Goal: Task Accomplishment & Management: Manage account settings

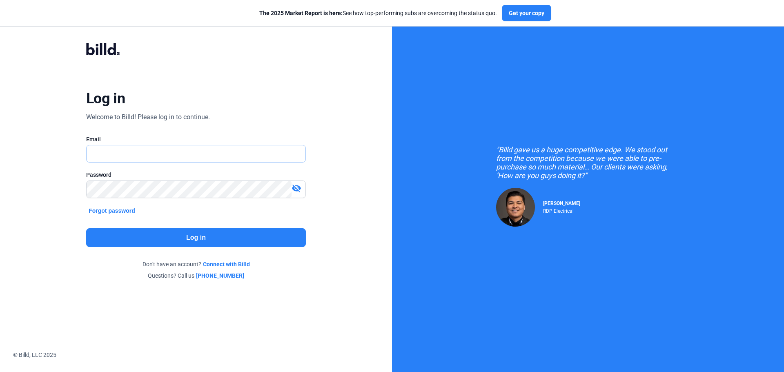
type input "[PERSON_NAME][EMAIL_ADDRESS][DOMAIN_NAME]"
click at [196, 232] on button "Log in" at bounding box center [196, 237] width 220 height 19
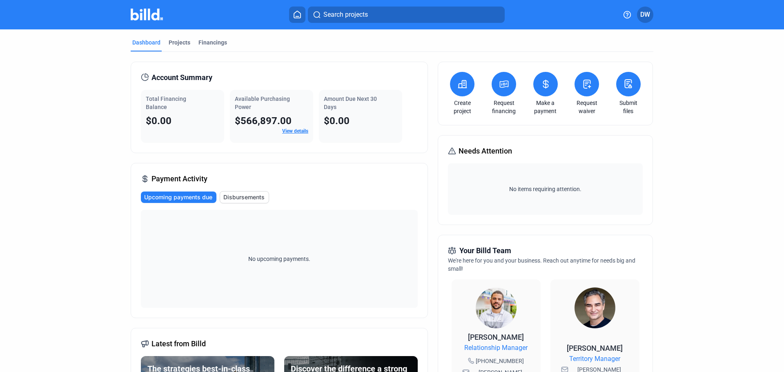
click at [230, 202] on button "Disbursements" at bounding box center [244, 197] width 49 height 12
click at [191, 194] on span "Upcoming payments due" at bounding box center [179, 197] width 68 height 8
click at [477, 178] on div "No items requiring attention." at bounding box center [545, 188] width 194 height 51
click at [172, 42] on div "Projects" at bounding box center [180, 42] width 22 height 8
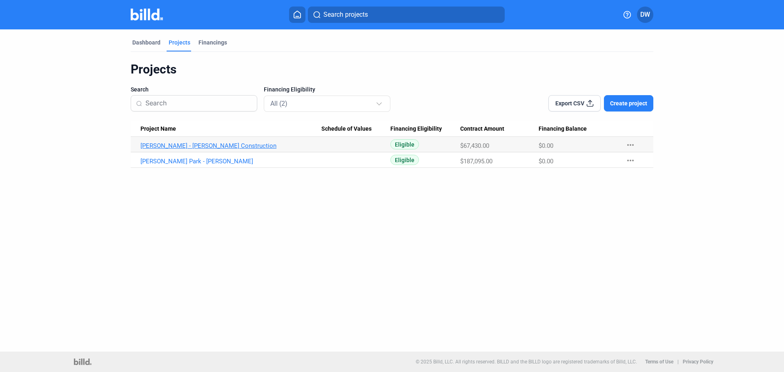
click at [178, 147] on link "[PERSON_NAME] - [PERSON_NAME] Construction" at bounding box center [231, 145] width 181 height 7
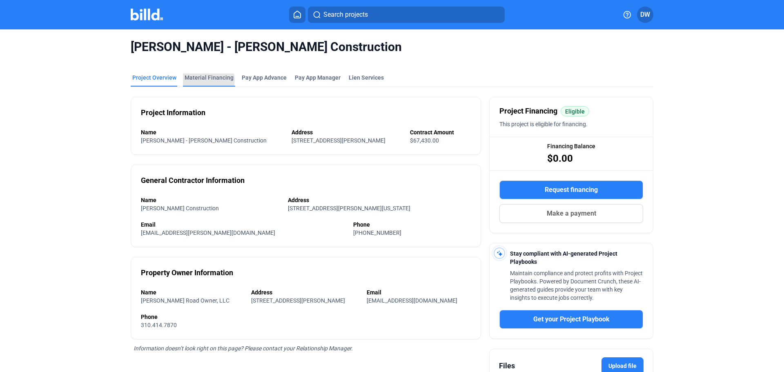
click at [204, 80] on div "Material Financing" at bounding box center [209, 78] width 49 height 8
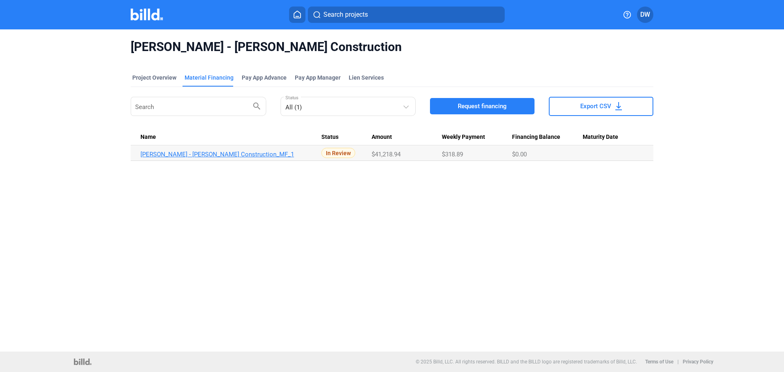
click at [203, 155] on link "[PERSON_NAME] - [PERSON_NAME] Construction_MF_1" at bounding box center [231, 154] width 181 height 7
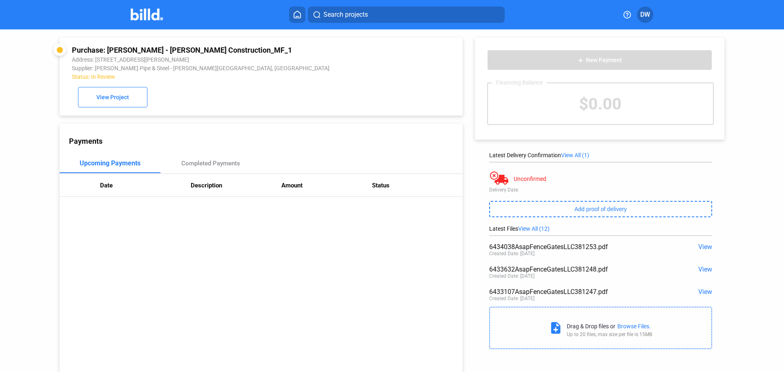
click at [698, 247] on span "View" at bounding box center [705, 247] width 14 height 8
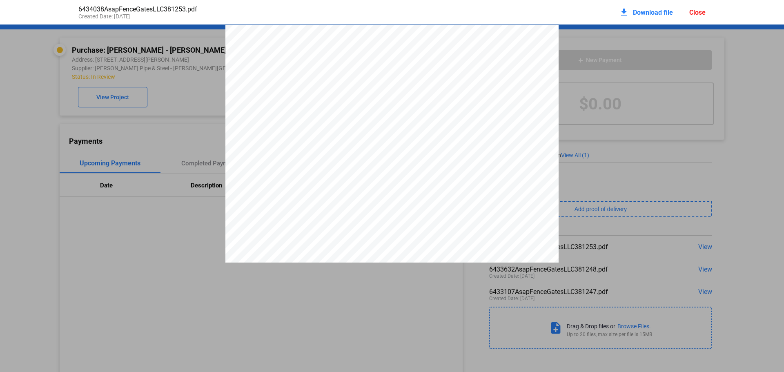
click at [696, 12] on div "Close" at bounding box center [697, 13] width 16 height 8
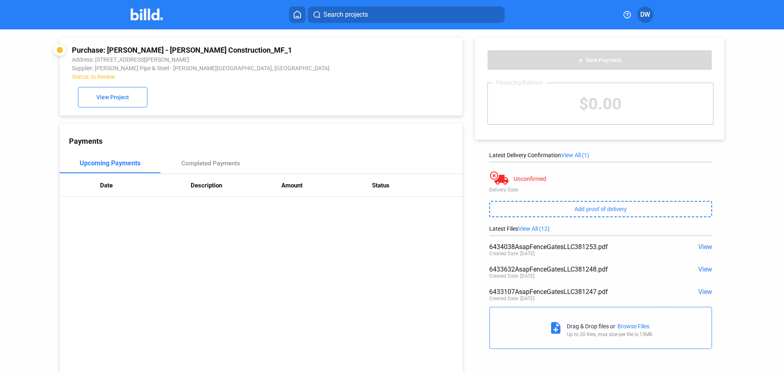
click at [701, 267] on span "View" at bounding box center [705, 269] width 14 height 8
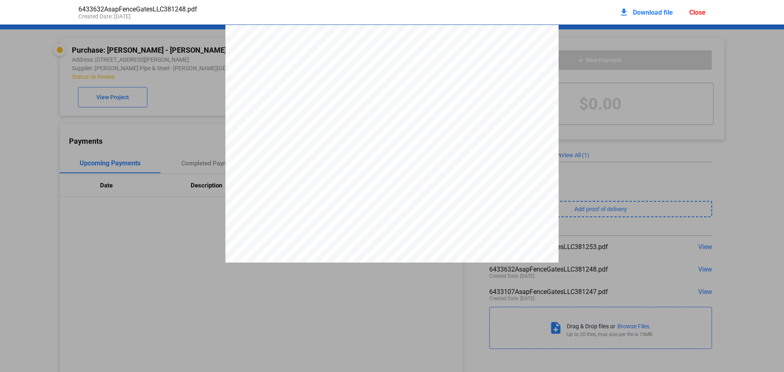
click at [665, 245] on div "[STREET_ADDRESS] (321) 728-2932 Sales Fax: [PHONE_NUMBER] Sales Phone: [PHONE_N…" at bounding box center [392, 332] width 784 height 860
click at [715, 13] on div "6433632AsapFenceGatesLLC381248.pdf Created Date: [DATE] download Download file …" at bounding box center [392, 12] width 784 height 25
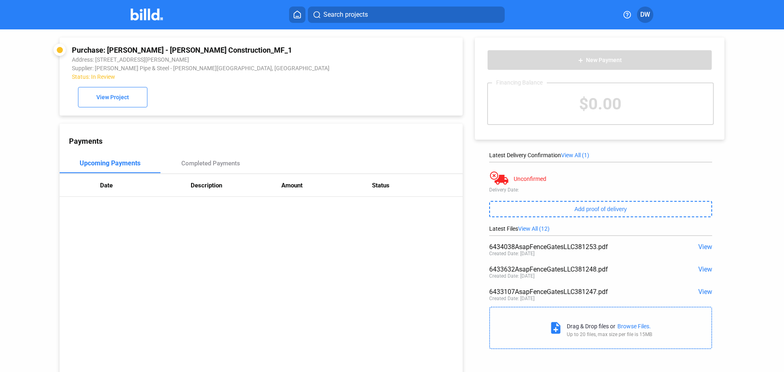
click at [705, 12] on div "Search projects DW" at bounding box center [392, 15] width 637 height 16
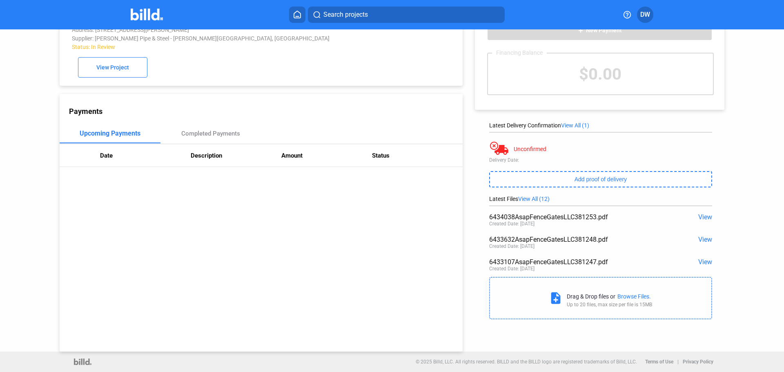
click at [698, 259] on span "View" at bounding box center [705, 262] width 14 height 8
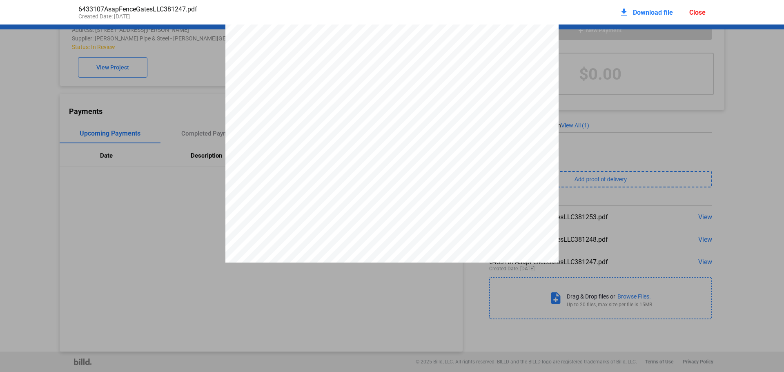
scroll to position [0, 0]
click at [495, 214] on div "[STREET_ADDRESS] (321) 728-2932 Sales Fax: [PHONE_NUMBER] Sales Phone: [PHONE_N…" at bounding box center [391, 240] width 333 height 431
click at [505, 216] on div "[STREET_ADDRESS] (321) 728-2932 Sales Fax: [PHONE_NUMBER] Sales Phone: [PHONE_N…" at bounding box center [391, 240] width 333 height 431
drag, startPoint x: 649, startPoint y: 20, endPoint x: 401, endPoint y: 305, distance: 377.5
click at [401, 308] on pdf-viewer "[STREET_ADDRESS] (321) 728-2932 Sales Fax: [PHONE_NUMBER] Sales Phone: [PHONE_N…" at bounding box center [392, 174] width 784 height 298
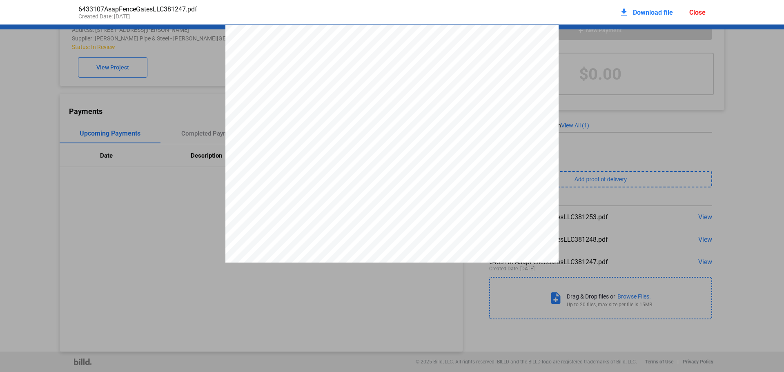
drag, startPoint x: 248, startPoint y: 276, endPoint x: 172, endPoint y: 252, distance: 79.6
click at [248, 276] on pdf-viewer "[STREET_ADDRESS] (321) 728-2932 Sales Fax: [PHONE_NUMBER] Sales Phone: [PHONE_N…" at bounding box center [392, 174] width 784 height 298
click at [663, 184] on div "[STREET_ADDRESS] (321) 728-2932 Sales Fax: [PHONE_NUMBER] Sales Phone: [PHONE_N…" at bounding box center [392, 240] width 784 height 431
click at [696, 5] on div "download Download file Close" at bounding box center [662, 12] width 87 height 18
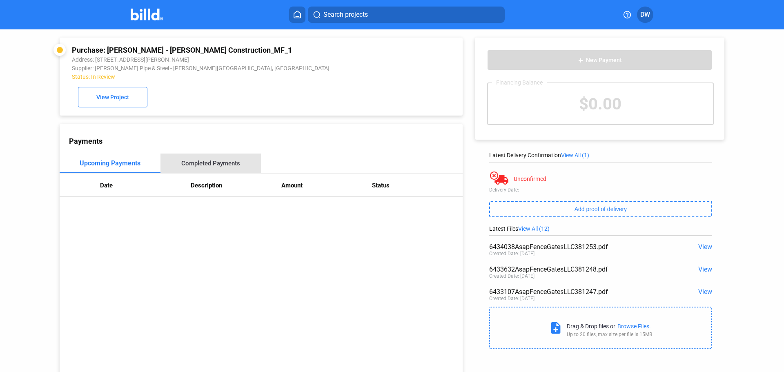
click at [209, 158] on div "Completed Payments" at bounding box center [211, 164] width 101 height 20
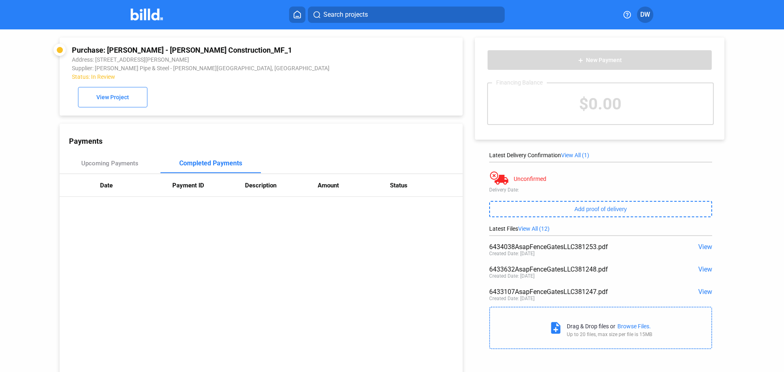
click at [270, 88] on div "Purchase: [PERSON_NAME] - [PERSON_NAME] Construction_MF_1 Address: [STREET_ADDR…" at bounding box center [261, 77] width 379 height 62
click at [304, 17] on button at bounding box center [297, 15] width 16 height 16
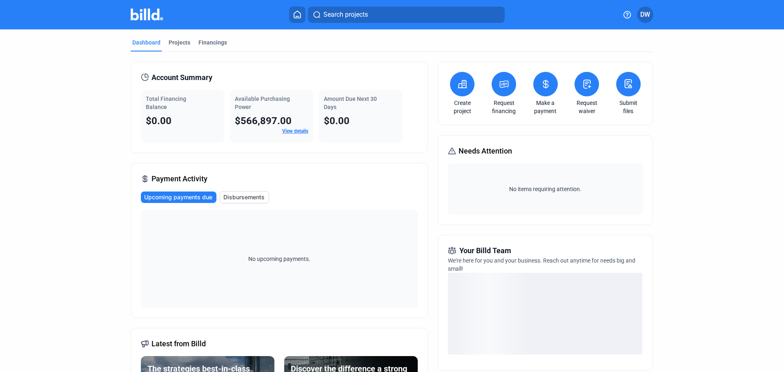
click at [584, 89] on button at bounding box center [587, 84] width 25 height 25
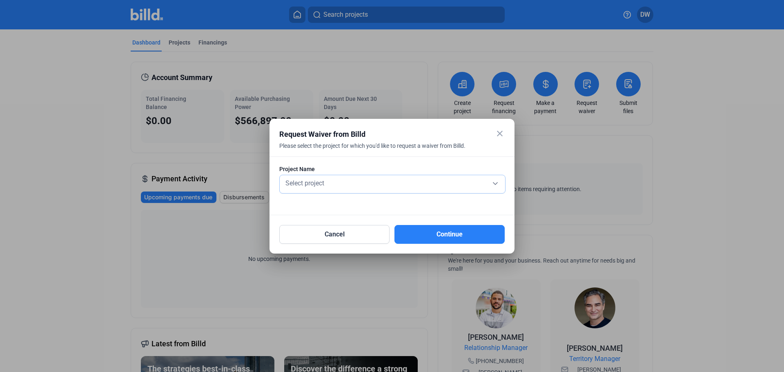
drag, startPoint x: 462, startPoint y: 168, endPoint x: 453, endPoint y: 182, distance: 16.0
click at [459, 170] on div "Project Name" at bounding box center [391, 169] width 225 height 8
click at [452, 185] on div "Select project" at bounding box center [392, 182] width 217 height 11
click at [431, 188] on span "No projects available" at bounding box center [392, 183] width 217 height 15
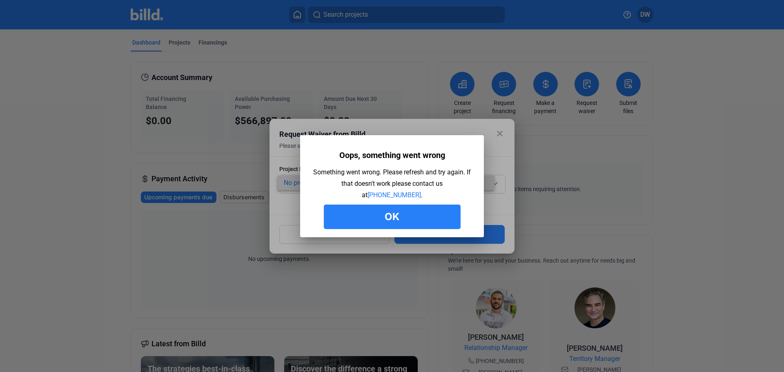
click at [417, 217] on button "Ok" at bounding box center [392, 217] width 137 height 25
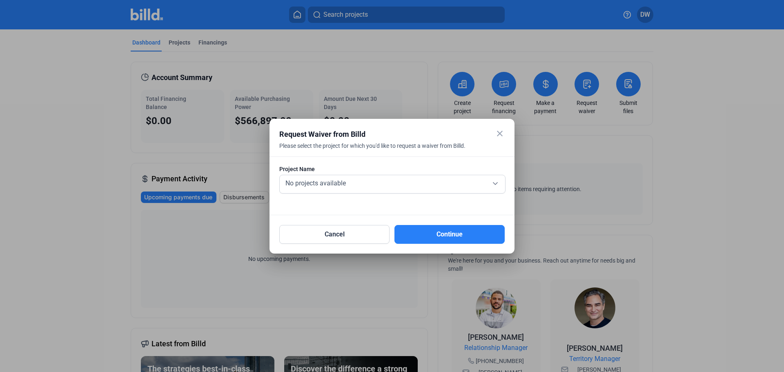
click at [415, 195] on div at bounding box center [391, 198] width 225 height 8
click at [417, 189] on div "No projects available" at bounding box center [392, 184] width 217 height 18
click at [678, 236] on div at bounding box center [392, 186] width 784 height 372
click at [692, 152] on div at bounding box center [392, 186] width 784 height 372
click at [448, 176] on div "No projects available" at bounding box center [392, 184] width 217 height 18
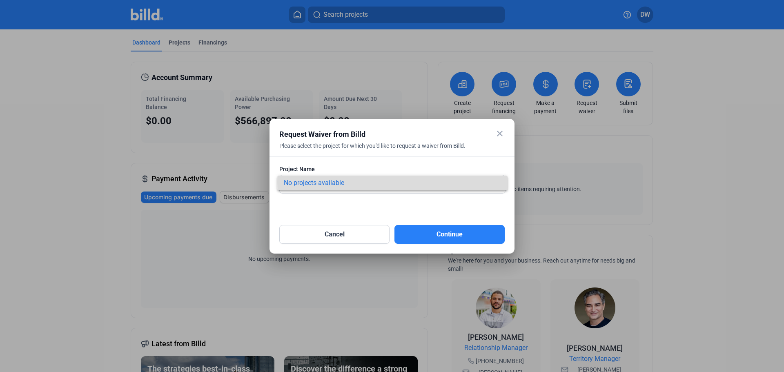
click at [446, 182] on span "No projects available" at bounding box center [392, 183] width 217 height 15
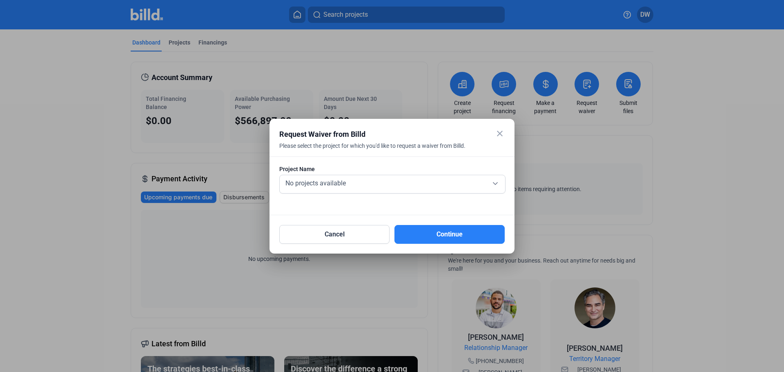
click at [499, 133] on mat-icon "close" at bounding box center [500, 134] width 10 height 10
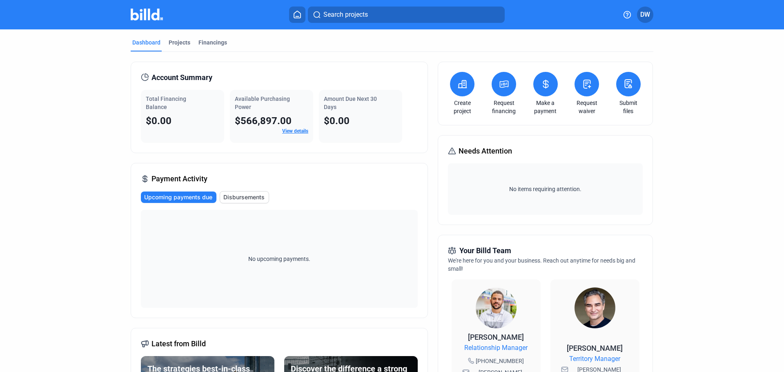
click at [589, 87] on icon at bounding box center [587, 84] width 10 height 10
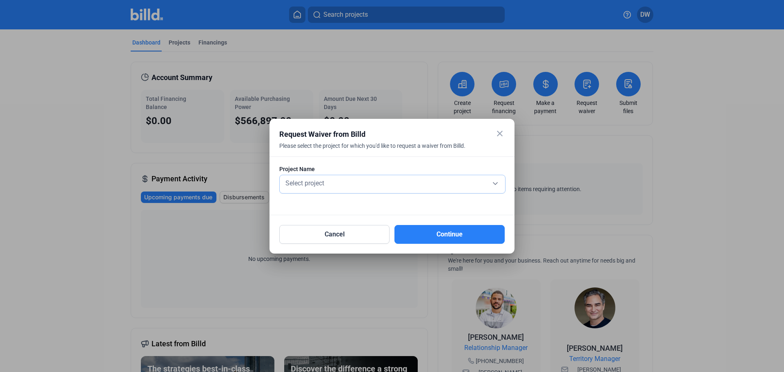
click at [502, 187] on div "Select project" at bounding box center [392, 184] width 225 height 18
click at [487, 186] on span "No projects available" at bounding box center [392, 183] width 217 height 15
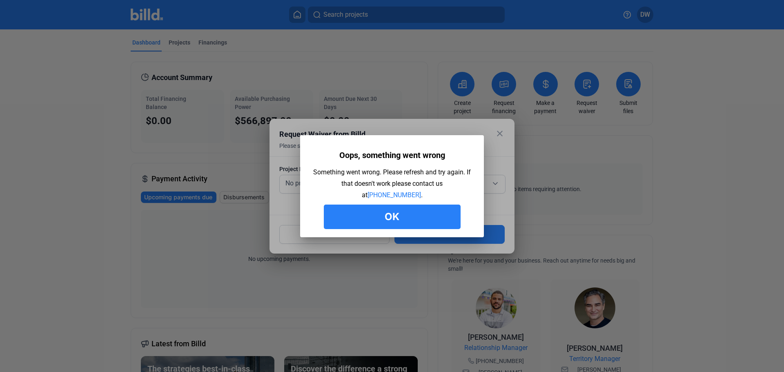
click at [443, 214] on button "Ok" at bounding box center [392, 217] width 137 height 25
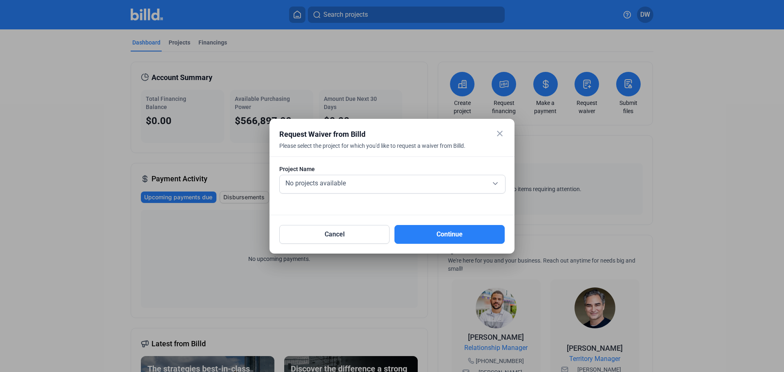
click at [464, 205] on form "Project Name No projects available" at bounding box center [391, 186] width 225 height 42
click at [506, 135] on mat-dialog-container "close Request Waiver from Billd Please select the project for which you'd like …" at bounding box center [392, 186] width 245 height 135
click at [502, 135] on mat-icon "close" at bounding box center [500, 134] width 10 height 10
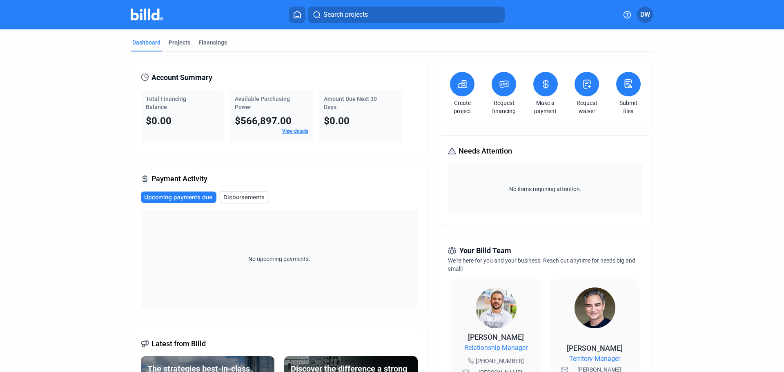
click at [371, 151] on div "Account Summary Total Financing Balance $0.00 Available Purchasing Power $566,8…" at bounding box center [279, 107] width 297 height 91
click at [254, 197] on span "Disbursements" at bounding box center [243, 197] width 41 height 8
click at [189, 196] on span "Upcoming payments due" at bounding box center [179, 197] width 68 height 8
click at [327, 198] on div "Upcoming payments due Disbursements" at bounding box center [279, 197] width 277 height 12
click at [186, 42] on div "Projects" at bounding box center [180, 42] width 22 height 8
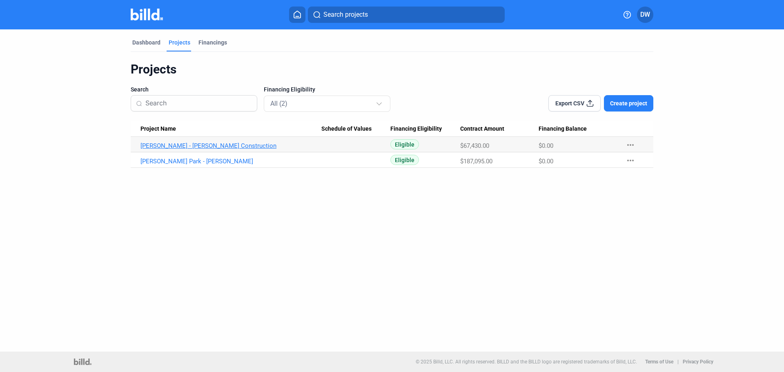
click at [177, 147] on link "[PERSON_NAME] - [PERSON_NAME] Construction" at bounding box center [231, 145] width 181 height 7
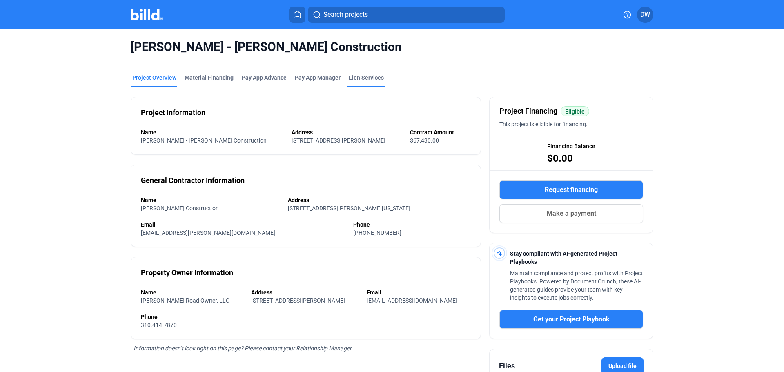
click at [370, 78] on div "Lien Services" at bounding box center [366, 78] width 35 height 8
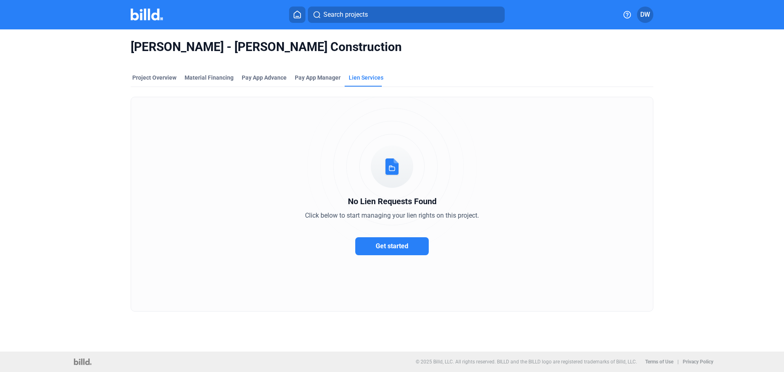
click at [277, 73] on mat-tab-group "Project Overview Material Financing Pay App Advance Pay App Manager Lien Servic…" at bounding box center [392, 188] width 523 height 247
click at [270, 77] on div "Pay App Advance" at bounding box center [264, 78] width 45 height 8
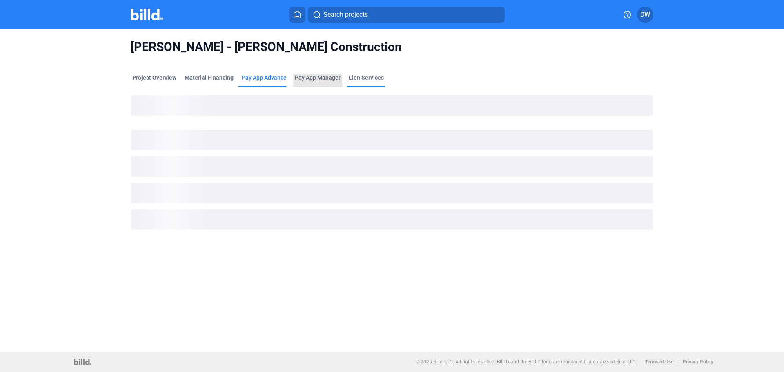
drag, startPoint x: 334, startPoint y: 78, endPoint x: 352, endPoint y: 78, distance: 18.8
click at [336, 78] on span "Pay App Manager" at bounding box center [318, 78] width 46 height 8
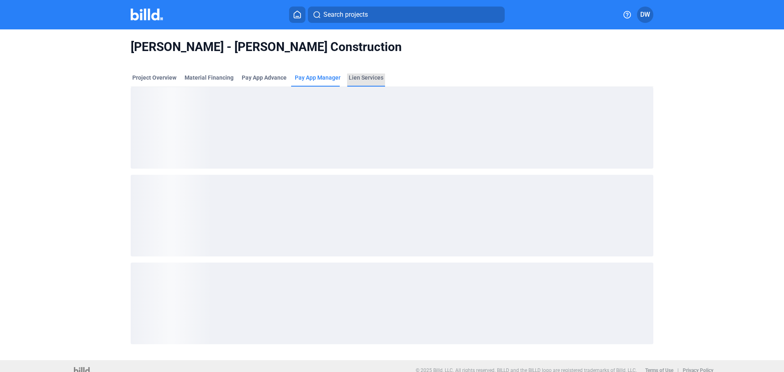
click at [353, 78] on div "Lien Services" at bounding box center [366, 78] width 35 height 8
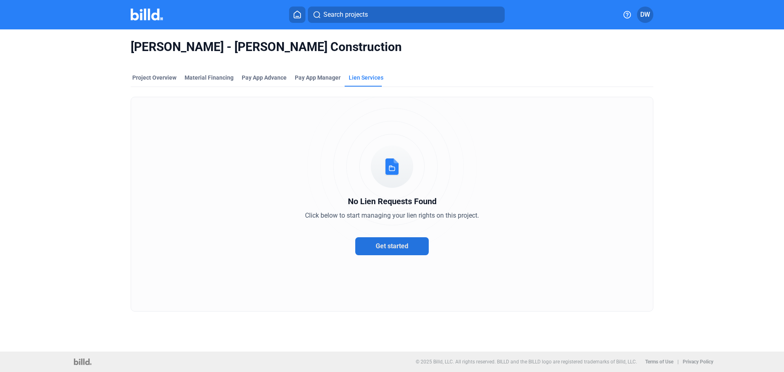
click at [368, 239] on button "Get started" at bounding box center [392, 246] width 74 height 18
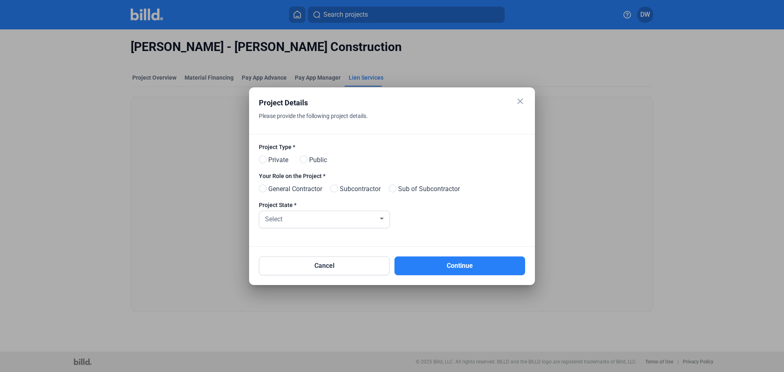
click at [269, 156] on span "Private" at bounding box center [276, 160] width 23 height 10
click at [265, 157] on input "Private" at bounding box center [262, 160] width 6 height 6
radio input "true"
click at [279, 198] on mat-radio-button "General Contractor" at bounding box center [294, 191] width 71 height 14
click at [283, 186] on span "General Contractor" at bounding box center [293, 189] width 57 height 10
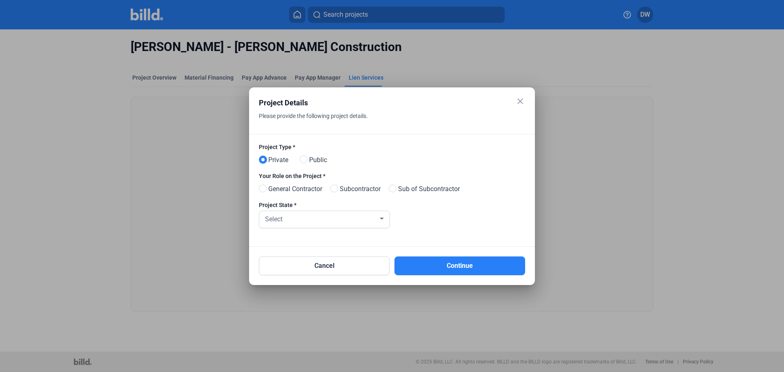
click at [265, 186] on input "General Contractor" at bounding box center [262, 189] width 6 height 6
radio input "true"
click at [338, 190] on span at bounding box center [334, 189] width 8 height 8
click at [337, 190] on input "Subcontractor" at bounding box center [333, 189] width 6 height 6
radio input "true"
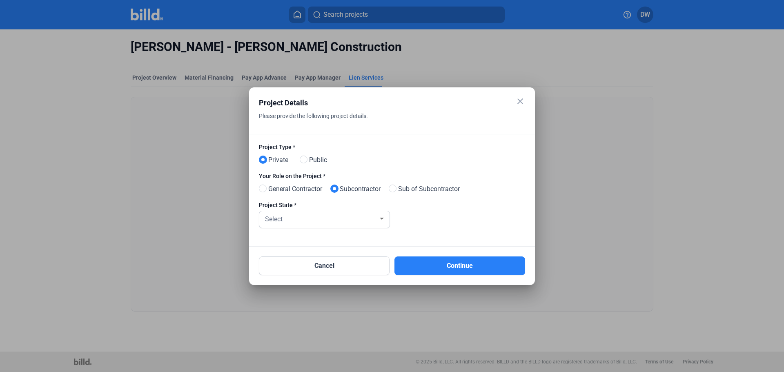
click at [294, 192] on span "General Contractor" at bounding box center [293, 189] width 57 height 10
click at [265, 192] on input "General Contractor" at bounding box center [262, 189] width 6 height 6
radio input "true"
click at [292, 212] on div "Select" at bounding box center [324, 219] width 122 height 17
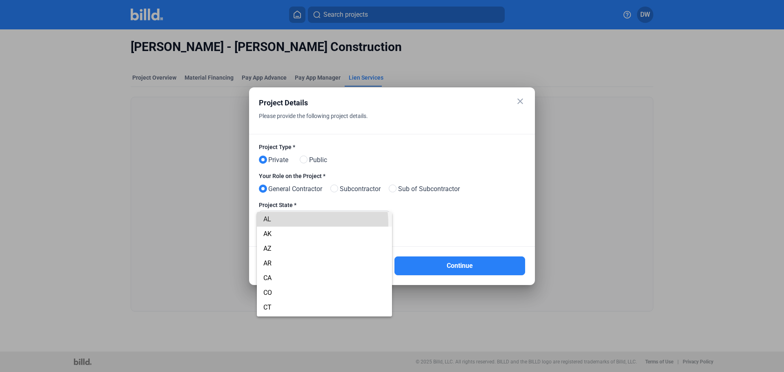
click at [296, 223] on span "AL" at bounding box center [324, 219] width 122 height 15
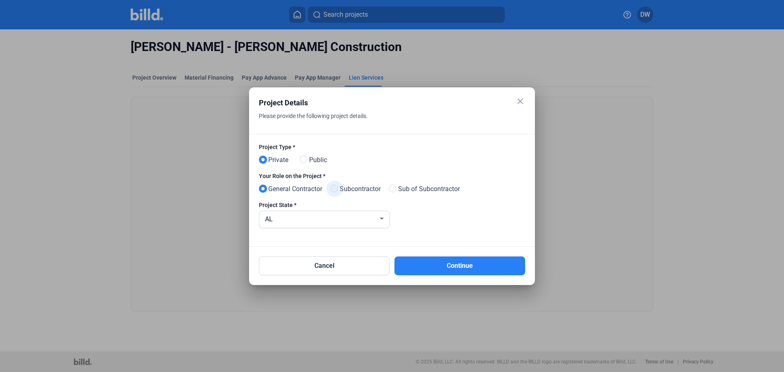
click at [337, 189] on span at bounding box center [334, 189] width 8 height 8
click at [337, 189] on input "Subcontractor" at bounding box center [333, 189] width 6 height 6
radio input "true"
click at [328, 218] on div "AL" at bounding box center [320, 218] width 115 height 11
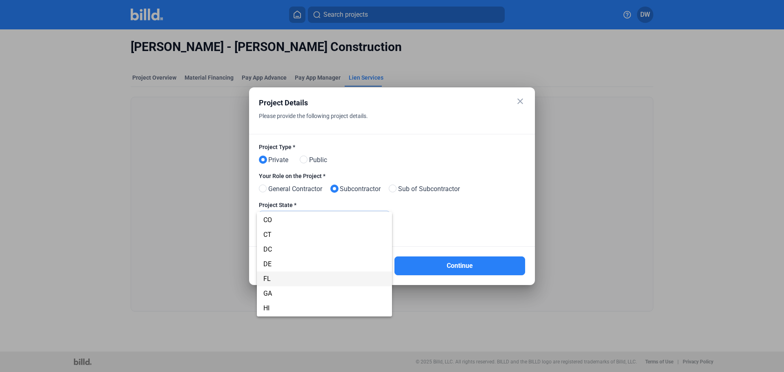
scroll to position [82, 0]
click at [306, 268] on span "FL" at bounding box center [324, 270] width 122 height 15
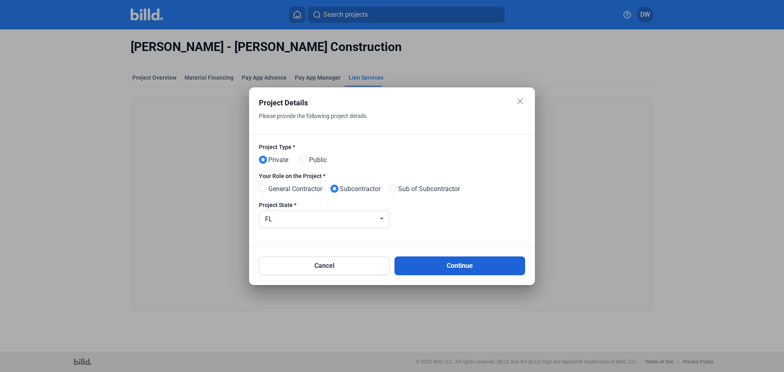
click at [419, 269] on button "Continue" at bounding box center [460, 265] width 131 height 19
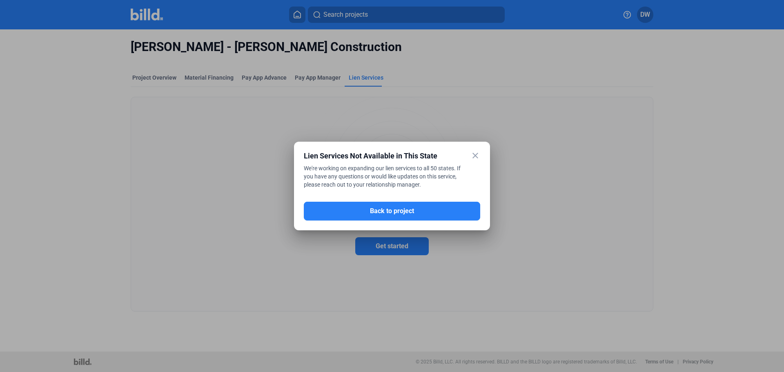
click at [475, 156] on mat-icon "close" at bounding box center [476, 156] width 10 height 10
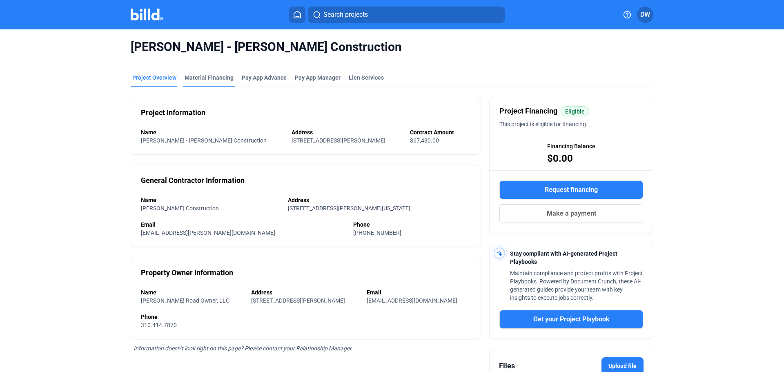
click at [186, 79] on div "Material Financing" at bounding box center [209, 78] width 49 height 8
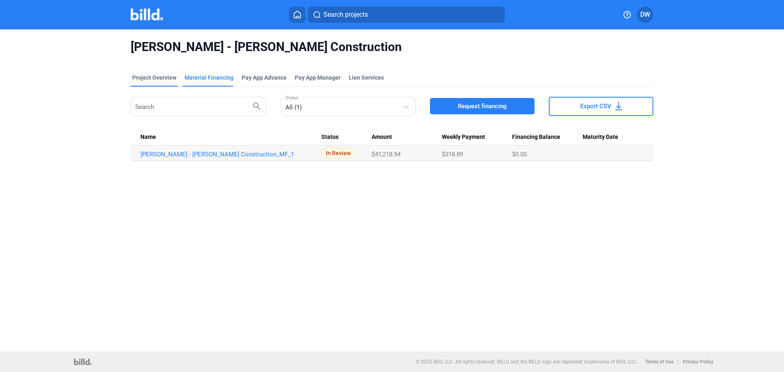
click at [163, 77] on div "Project Overview" at bounding box center [154, 78] width 44 height 8
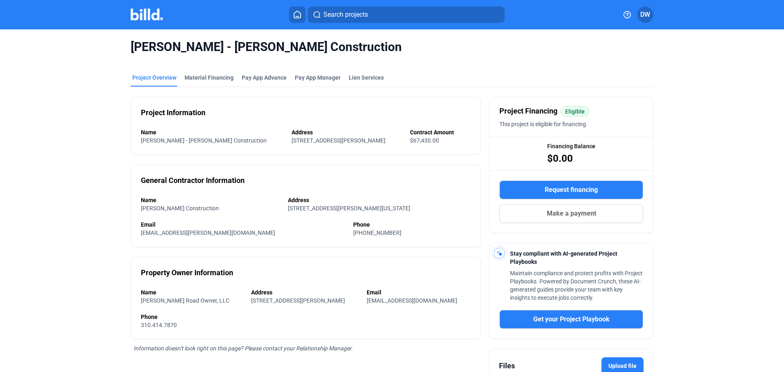
click at [141, 322] on span "310.414.7870" at bounding box center [159, 325] width 36 height 7
click at [156, 288] on div "Name [PERSON_NAME] Road Owner, LLC Address [STREET_ADDRESS][PERSON_NAME] Email …" at bounding box center [306, 308] width 330 height 41
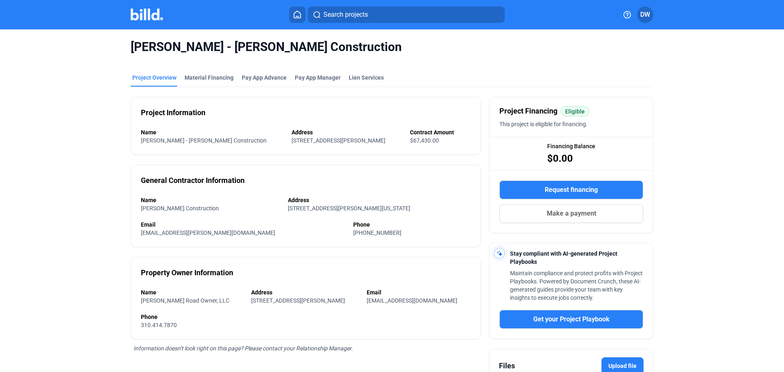
click at [156, 288] on div "Name [PERSON_NAME] Road Owner, LLC Address [STREET_ADDRESS][PERSON_NAME] Email …" at bounding box center [306, 308] width 330 height 41
click at [222, 313] on div "Phone" at bounding box center [306, 317] width 330 height 8
click at [214, 76] on div "Material Financing" at bounding box center [209, 78] width 49 height 8
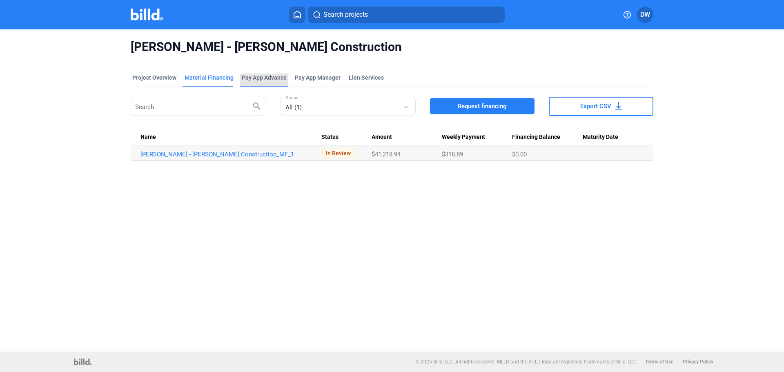
click at [271, 82] on div "Pay App Advance" at bounding box center [264, 80] width 48 height 13
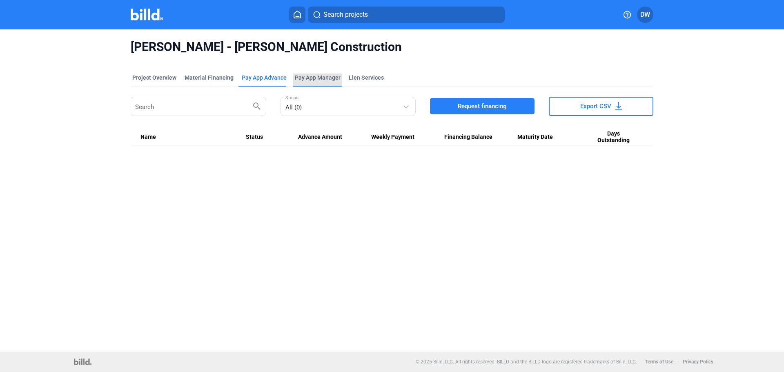
click at [304, 79] on span "Pay App Manager" at bounding box center [318, 78] width 46 height 8
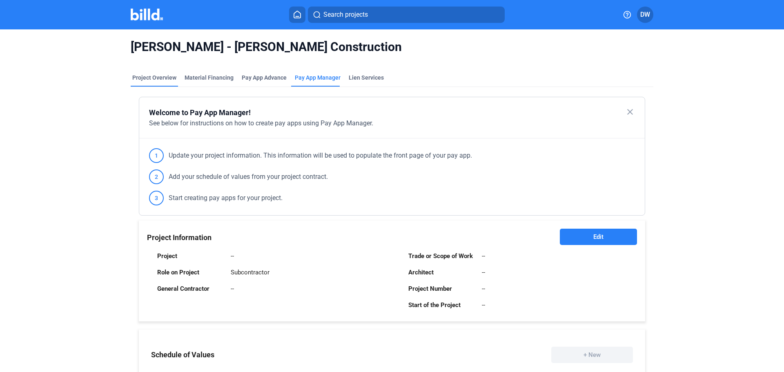
click at [162, 77] on div "Project Overview" at bounding box center [154, 78] width 44 height 8
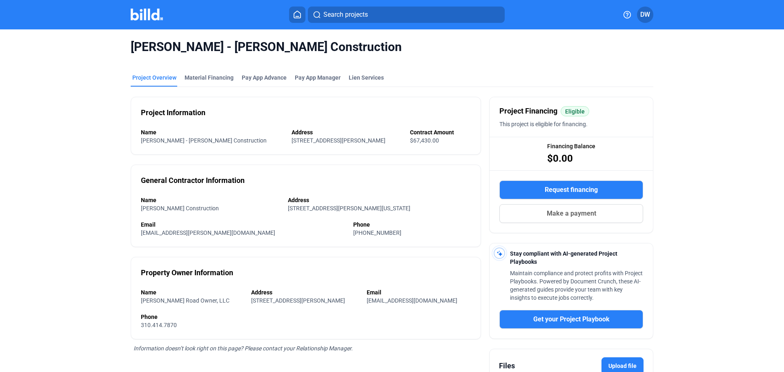
click at [295, 15] on icon at bounding box center [297, 15] width 8 height 8
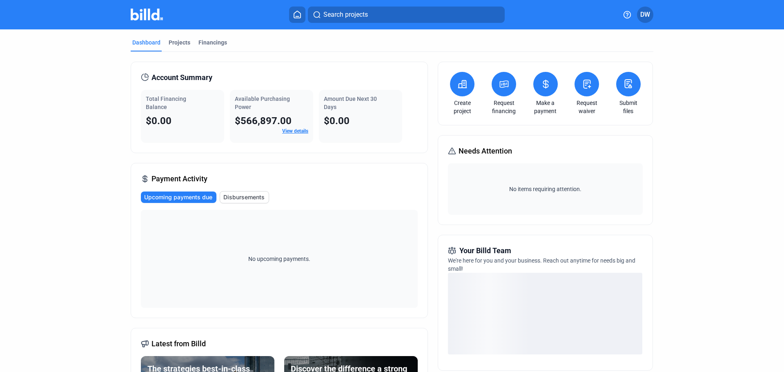
scroll to position [41, 0]
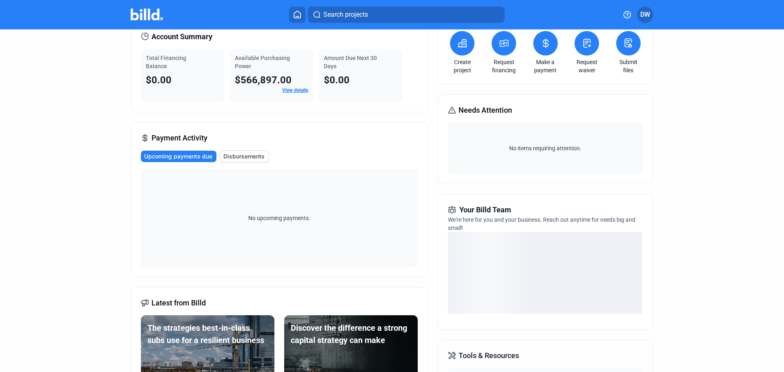
click at [240, 160] on span "Disbursements" at bounding box center [243, 156] width 41 height 8
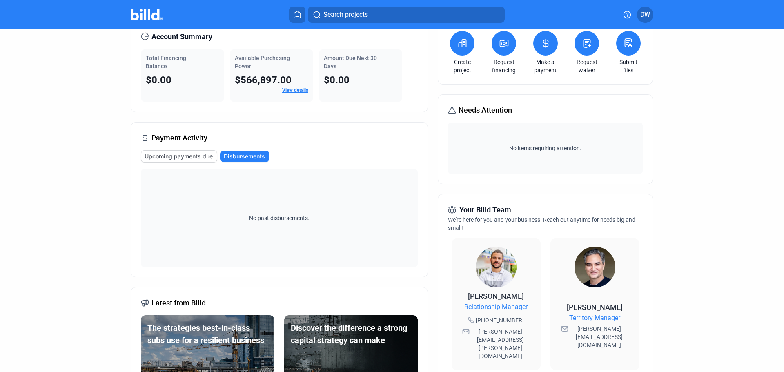
click at [194, 161] on button "Upcoming payments due" at bounding box center [179, 156] width 76 height 12
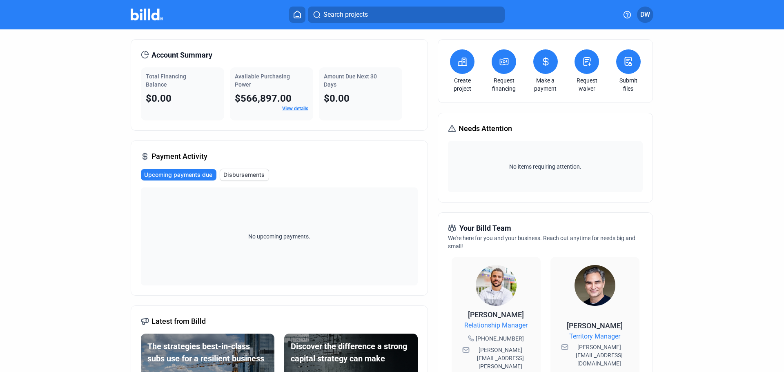
scroll to position [0, 0]
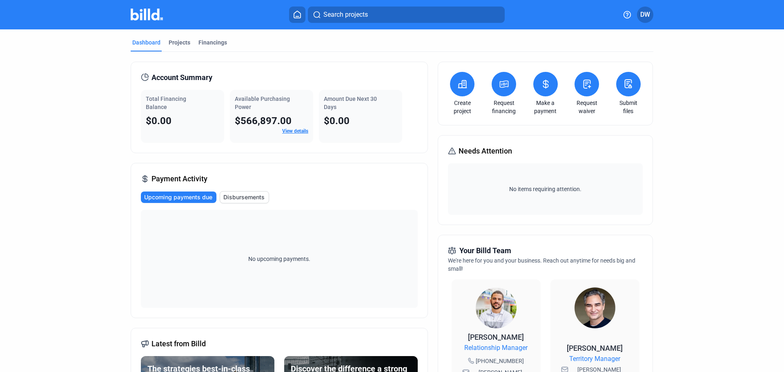
click at [495, 209] on div "No items requiring attention." at bounding box center [545, 188] width 194 height 51
click at [186, 239] on div "No upcoming payments." at bounding box center [279, 259] width 277 height 98
click at [221, 199] on button "Disbursements" at bounding box center [244, 197] width 49 height 12
click at [290, 134] on span "View details" at bounding box center [295, 130] width 26 height 7
click at [178, 47] on div "Projects" at bounding box center [179, 44] width 25 height 13
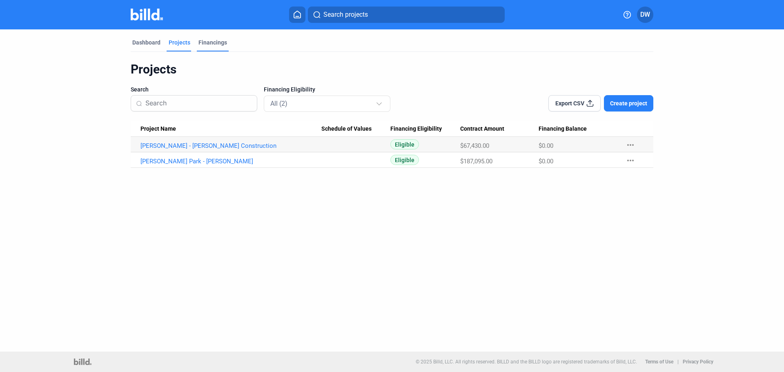
click at [216, 45] on div "Financings" at bounding box center [212, 42] width 29 height 8
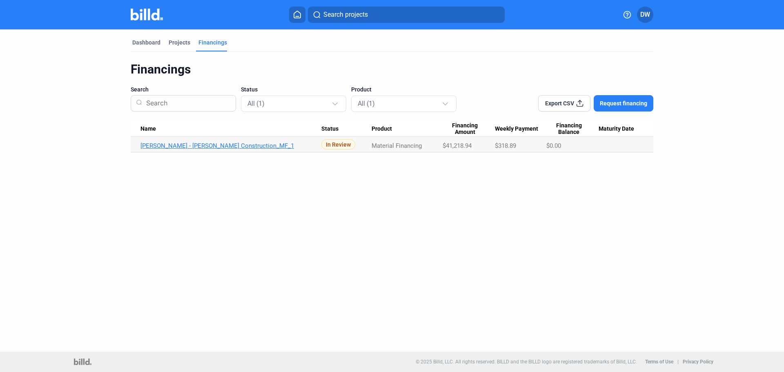
click at [198, 146] on link "[PERSON_NAME] - [PERSON_NAME] Construction_MF_1" at bounding box center [231, 145] width 181 height 7
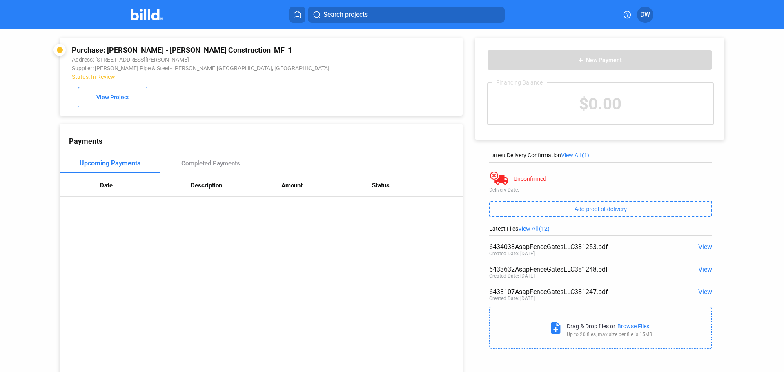
click at [646, 16] on span "DW" at bounding box center [645, 15] width 10 height 10
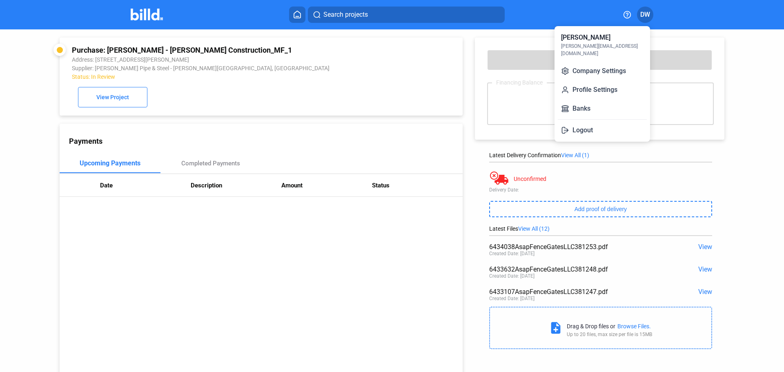
click at [384, 165] on div at bounding box center [392, 186] width 784 height 372
